Goal: Task Accomplishment & Management: Use online tool/utility

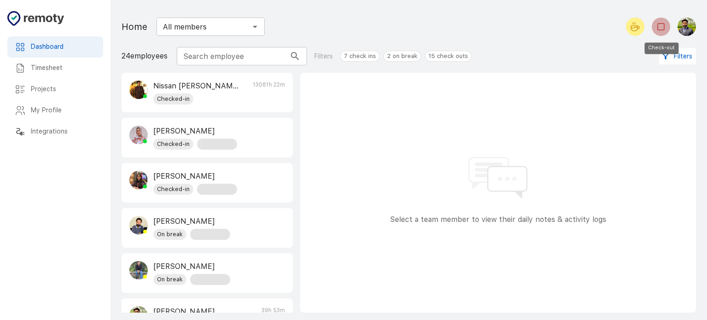
click at [663, 27] on icon "Check-out" at bounding box center [660, 26] width 11 height 11
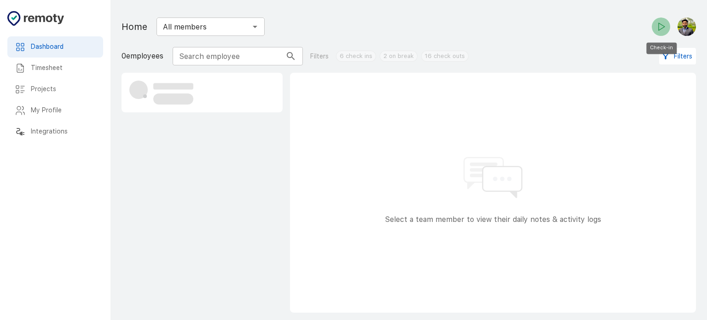
click at [655, 31] on icon "Check-in" at bounding box center [660, 26] width 11 height 11
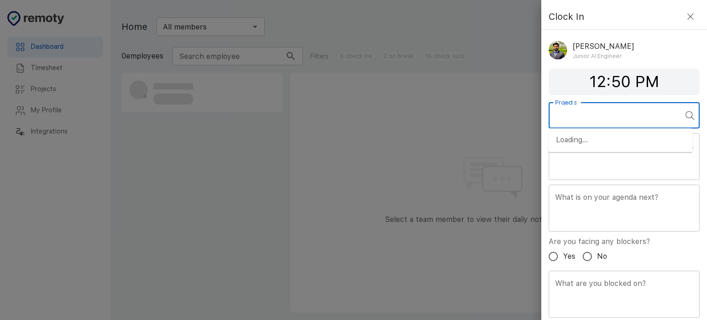
click at [571, 121] on input "Projects" at bounding box center [617, 115] width 129 height 17
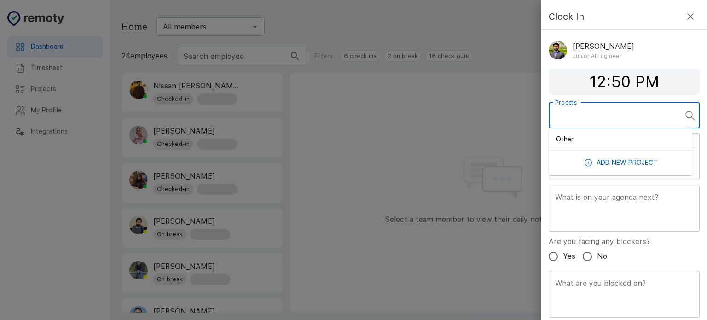
click at [591, 145] on li "Other" at bounding box center [621, 139] width 144 height 15
type input "Other"
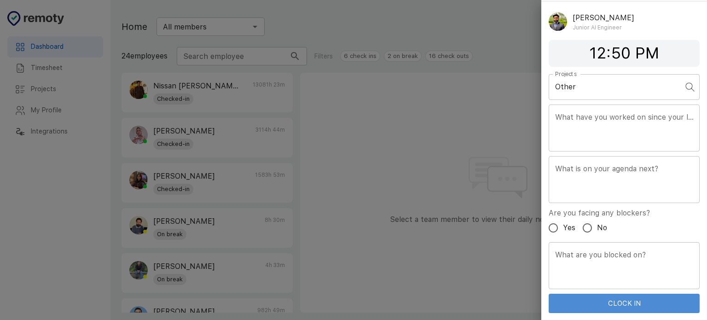
click at [647, 305] on button "Clock In" at bounding box center [624, 303] width 151 height 19
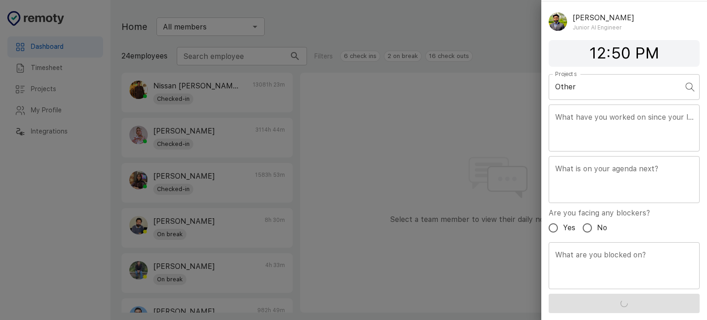
scroll to position [0, 0]
